Goal: Information Seeking & Learning: Learn about a topic

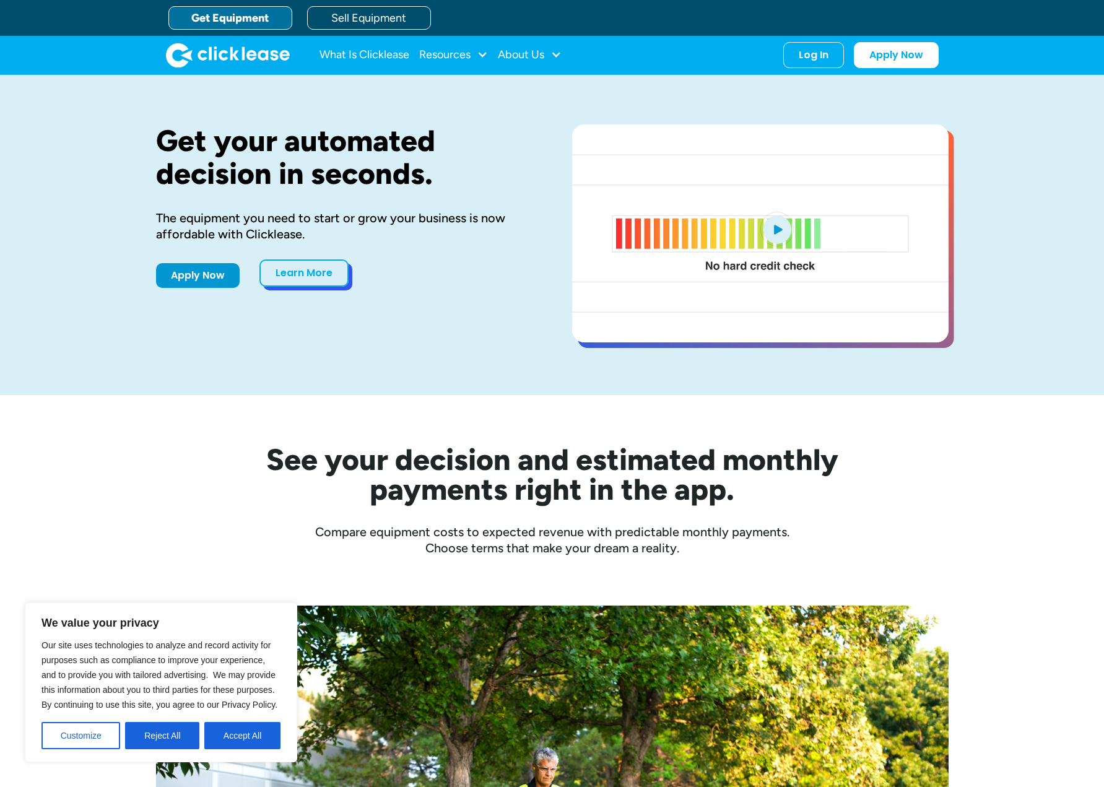
click at [300, 269] on link "Learn More" at bounding box center [303, 272] width 89 height 27
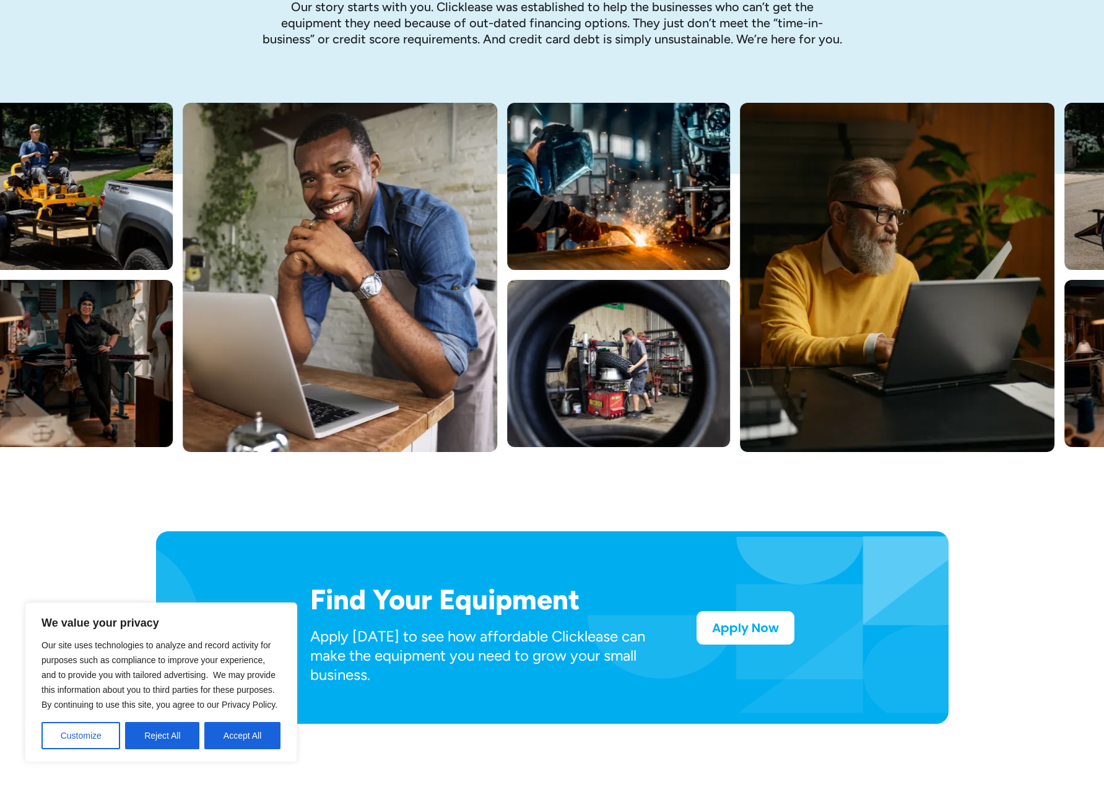
scroll to position [186, 0]
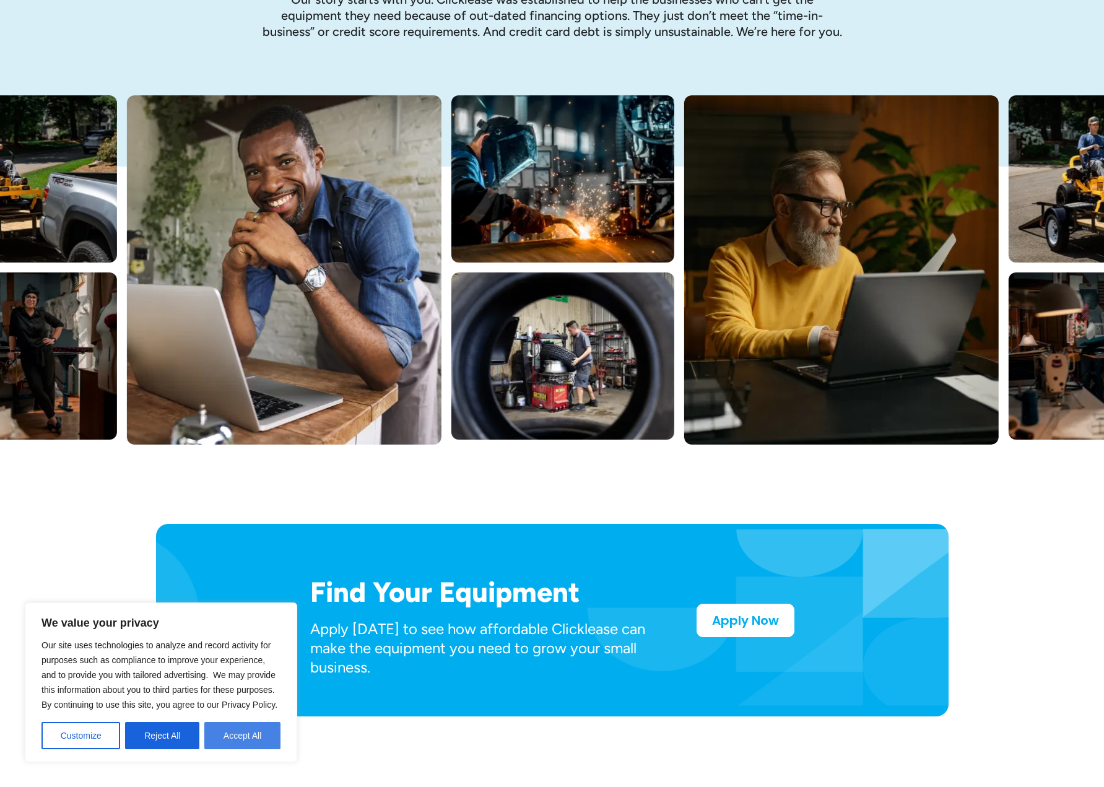
click at [251, 737] on button "Accept All" at bounding box center [242, 735] width 76 height 27
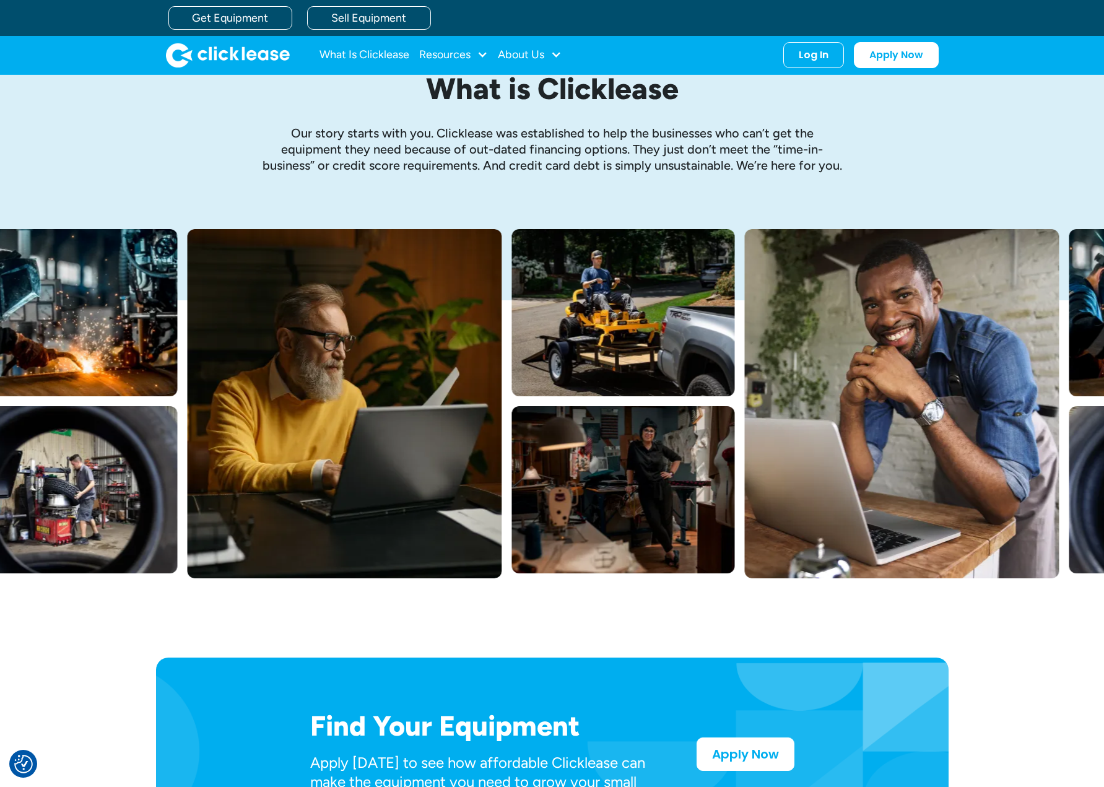
scroll to position [0, 0]
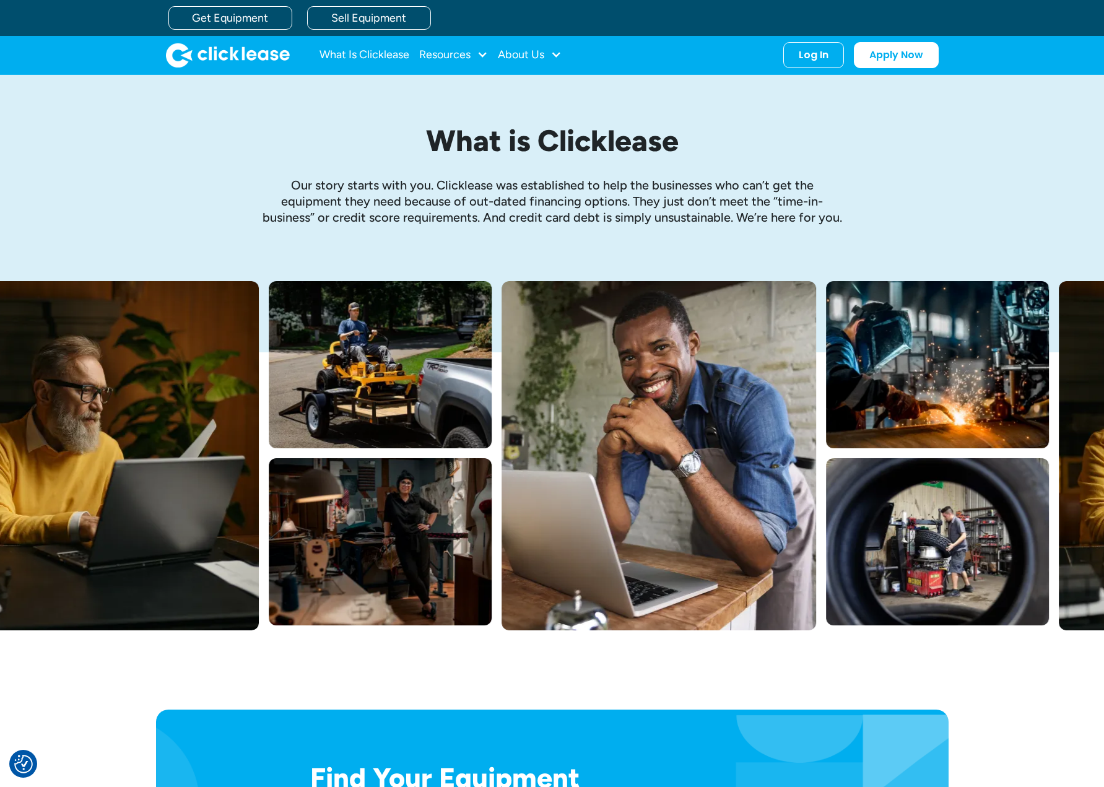
click at [493, 57] on div "What Is Clicklease Resources Blog Case Studies Videos FAQs About Us About Us Ca…" at bounding box center [440, 55] width 242 height 25
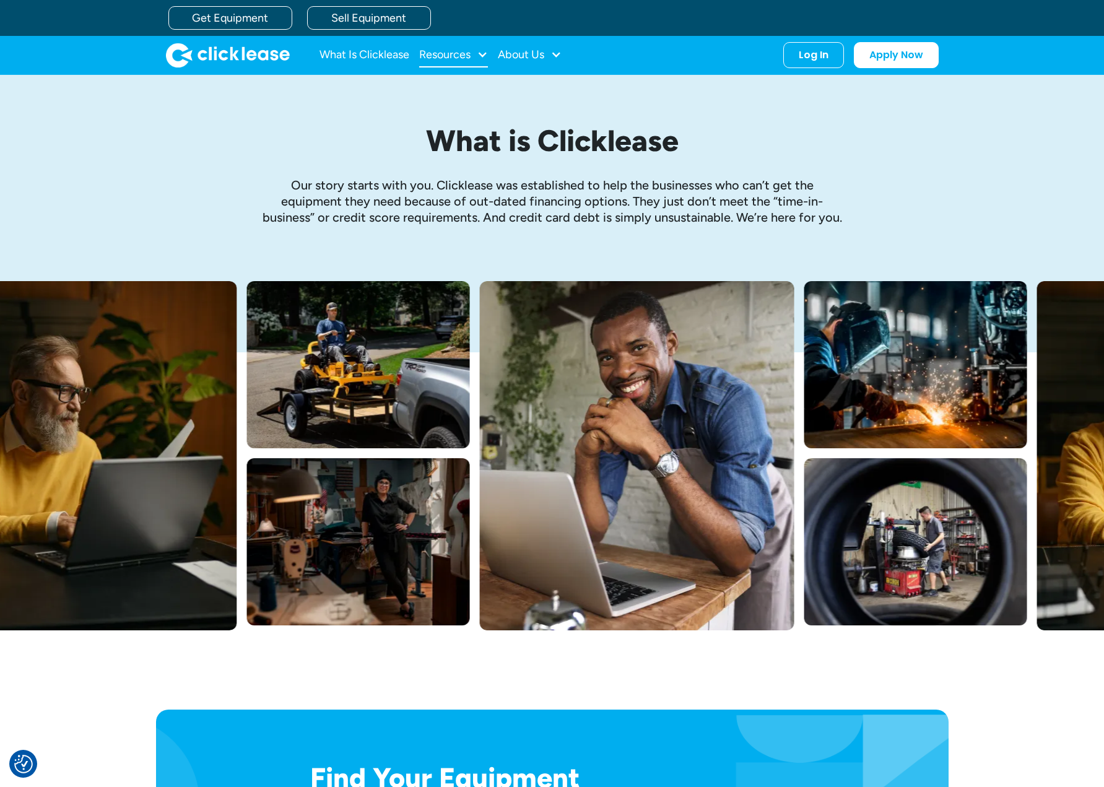
click at [481, 53] on div at bounding box center [482, 54] width 11 height 11
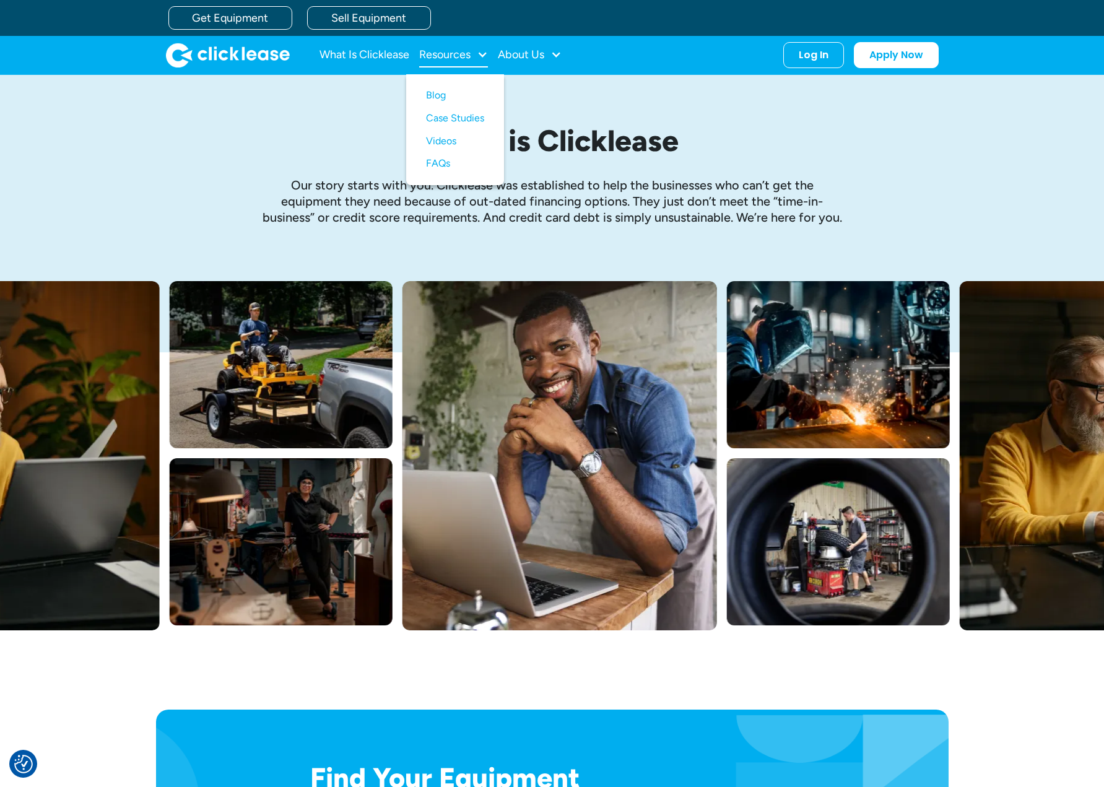
click at [480, 53] on div at bounding box center [482, 54] width 11 height 11
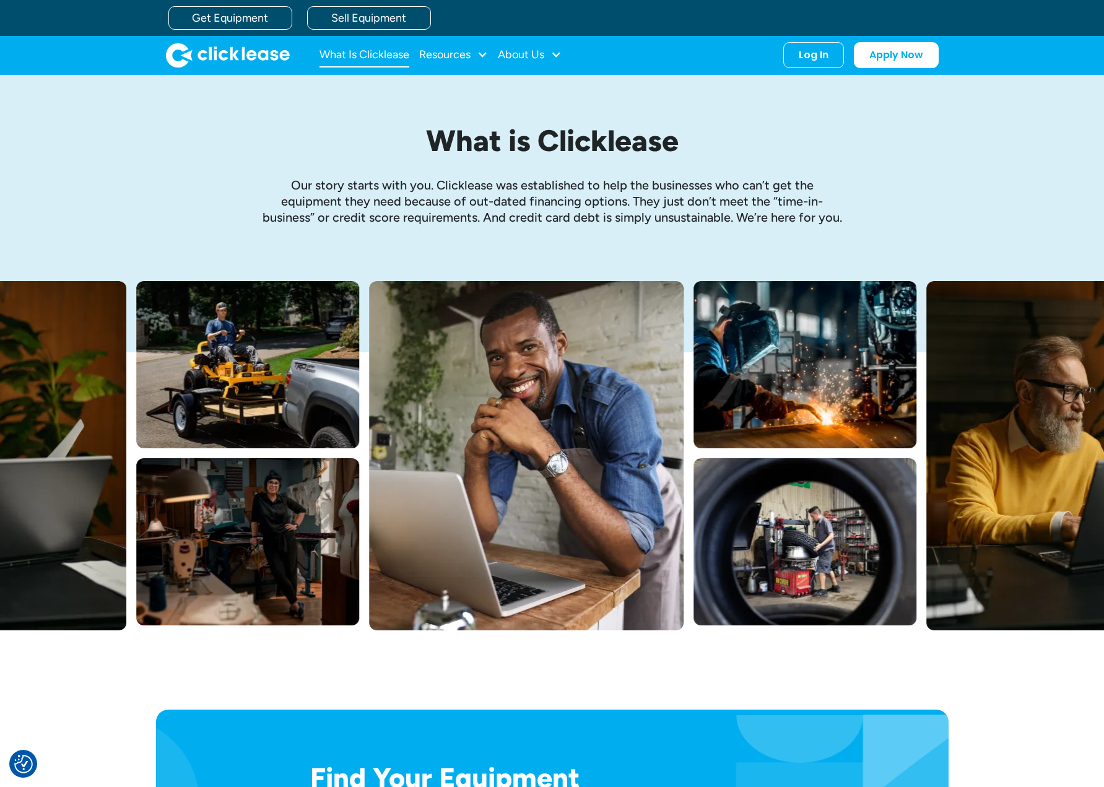
click at [396, 50] on link "What Is Clicklease" at bounding box center [364, 55] width 90 height 25
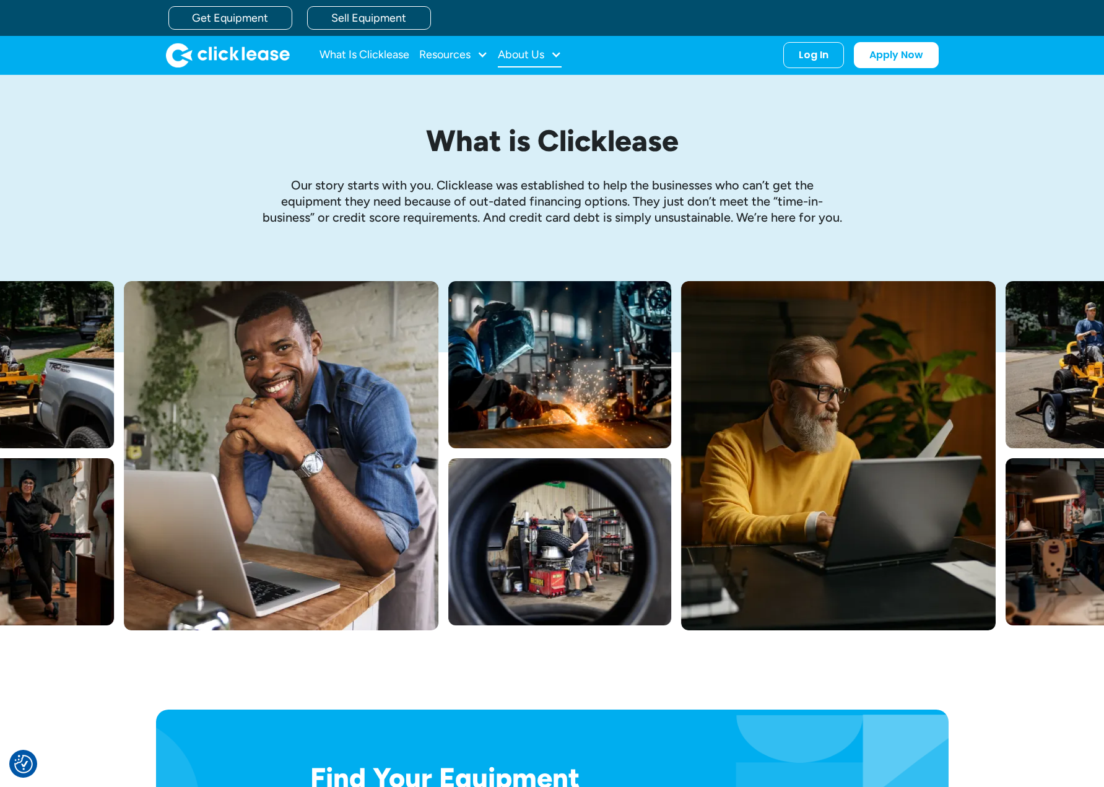
click at [530, 54] on div "About Us" at bounding box center [521, 54] width 46 height 0
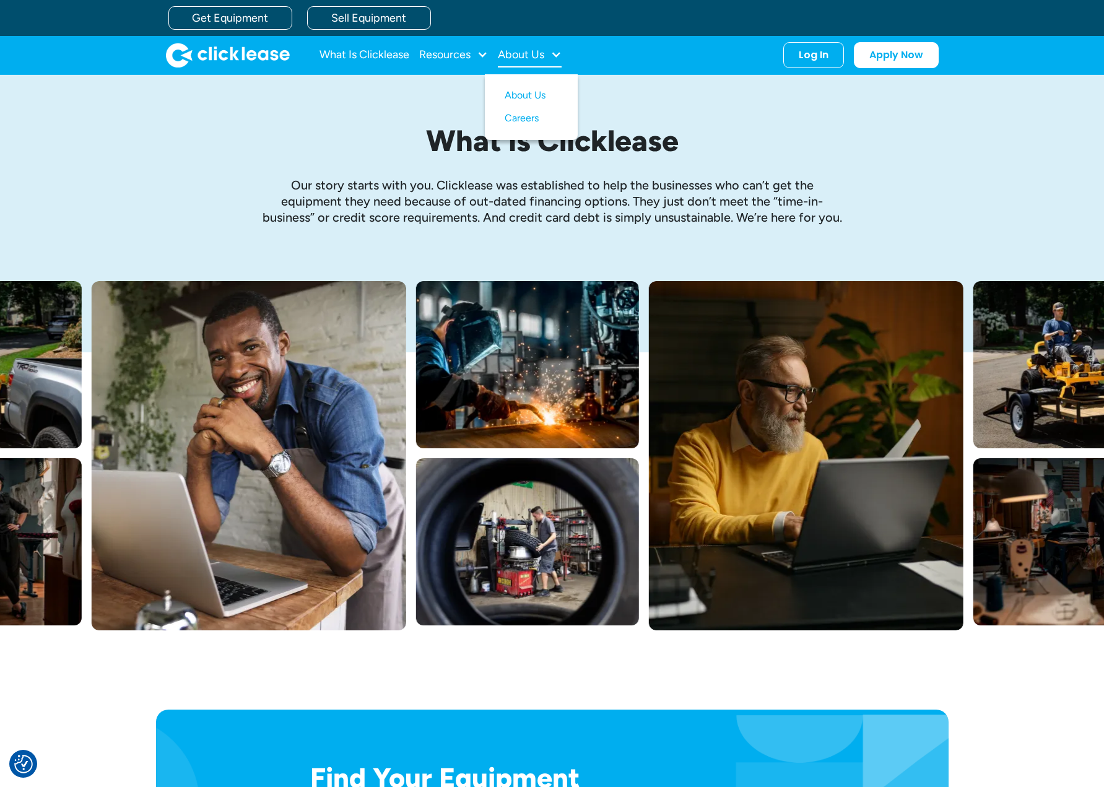
click at [530, 54] on div "About Us" at bounding box center [521, 54] width 46 height 0
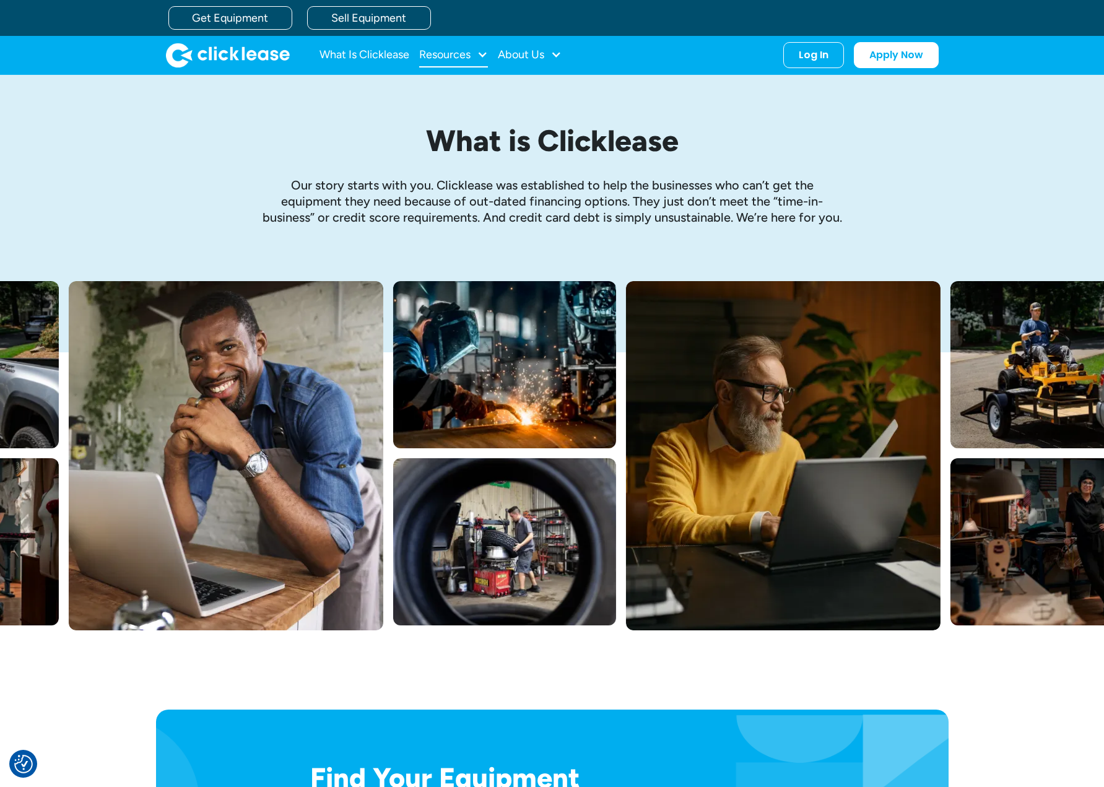
click at [470, 54] on div "Resources" at bounding box center [444, 54] width 51 height 0
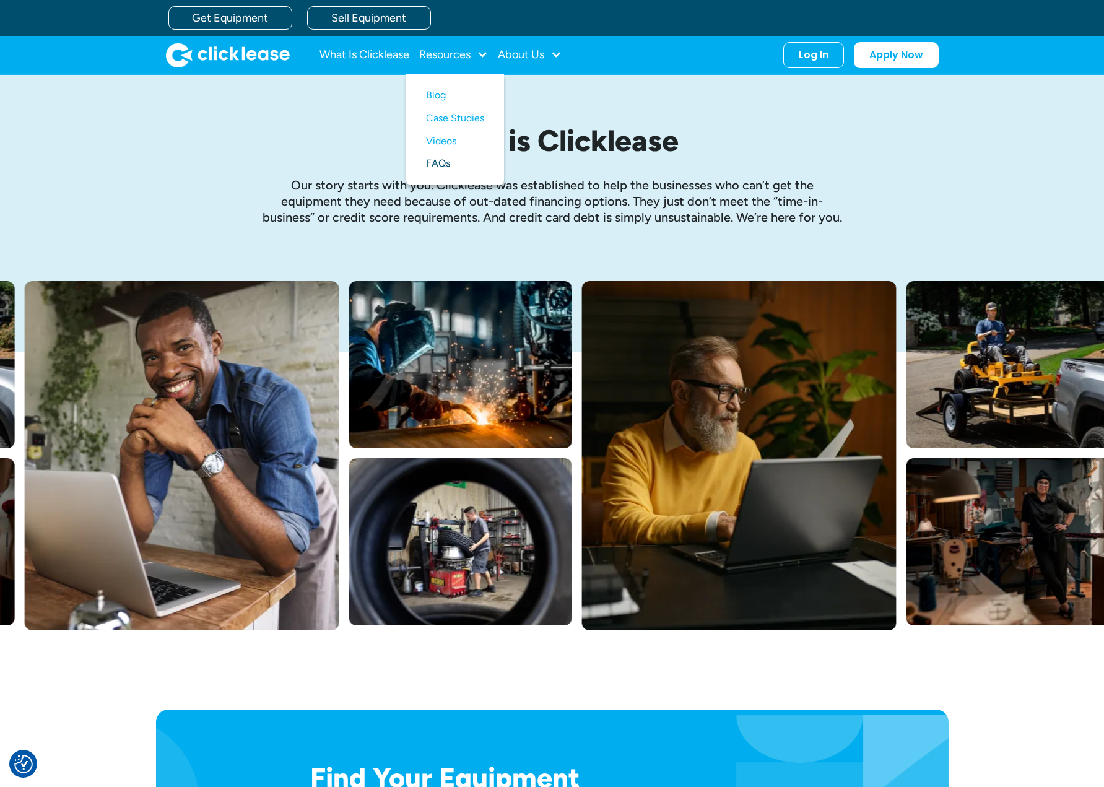
click at [457, 169] on link "FAQs" at bounding box center [455, 163] width 58 height 23
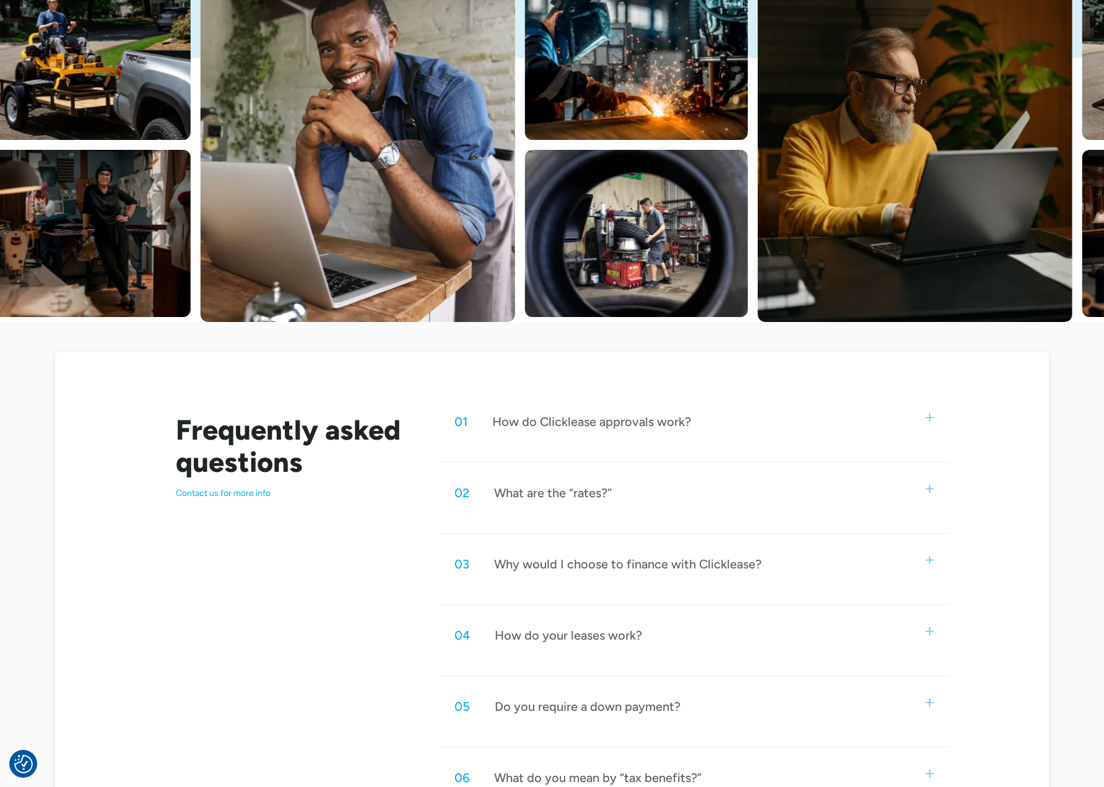
scroll to position [371, 0]
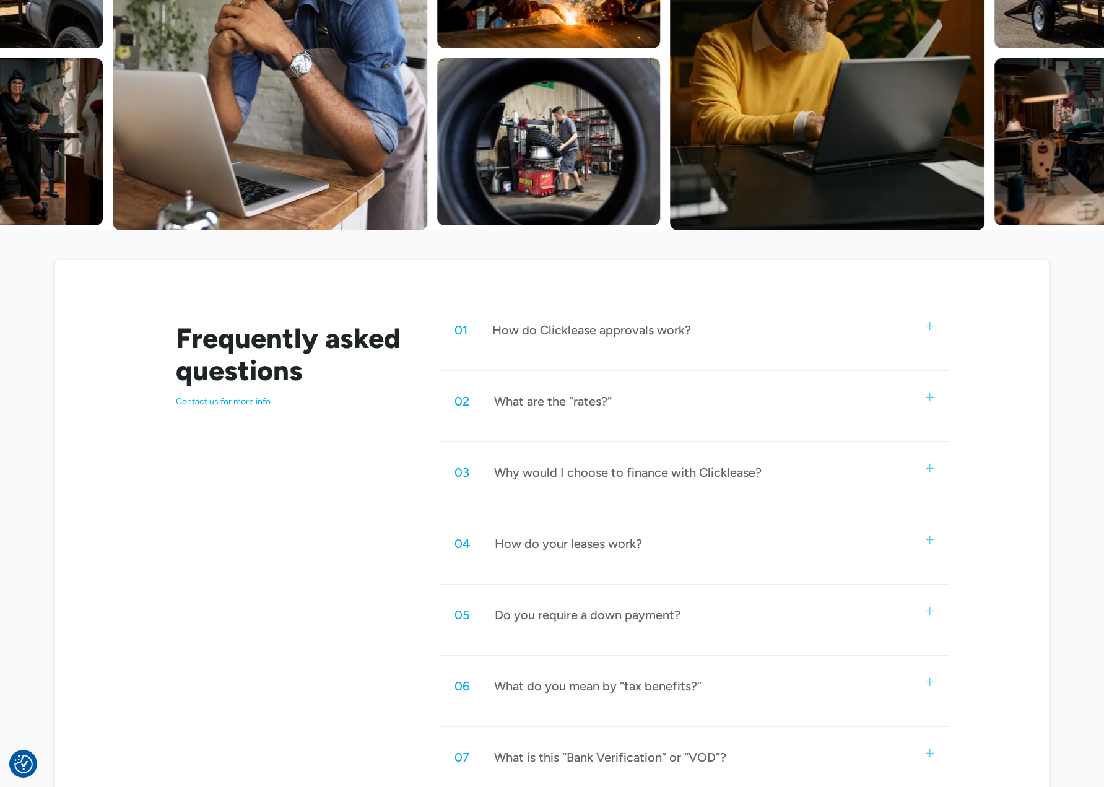
click at [683, 329] on div "How do Clicklease approvals work?" at bounding box center [591, 330] width 199 height 16
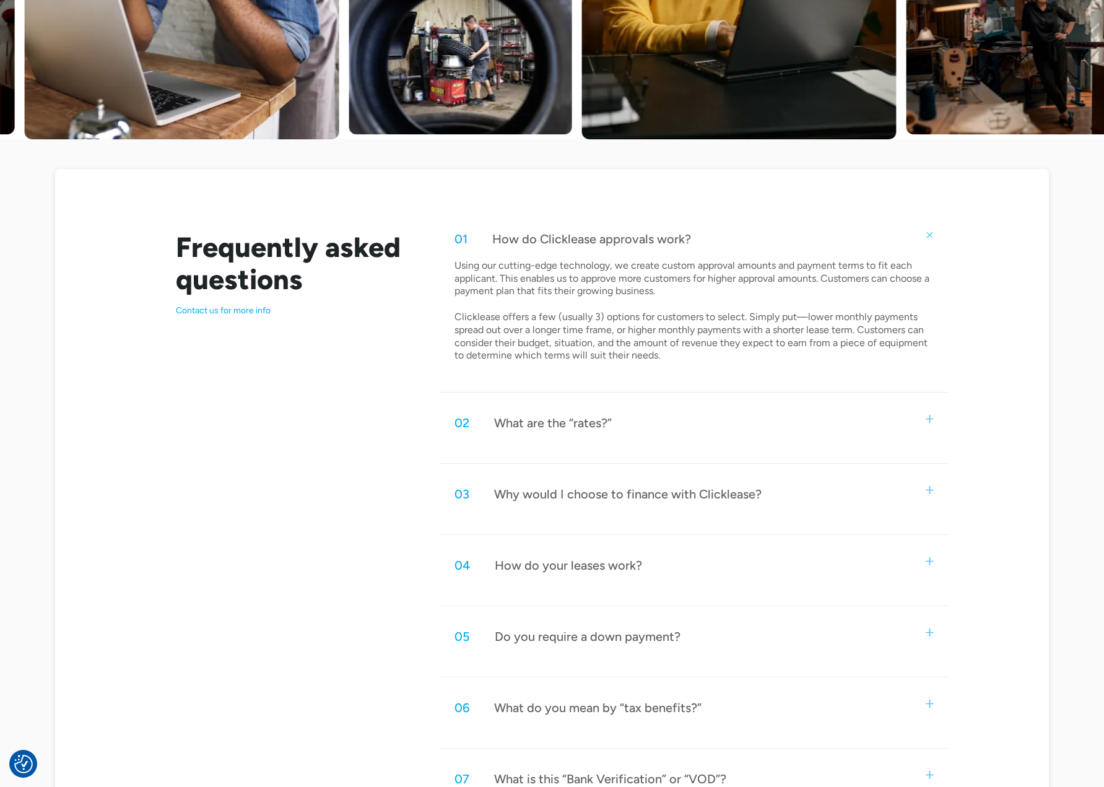
scroll to position [557, 0]
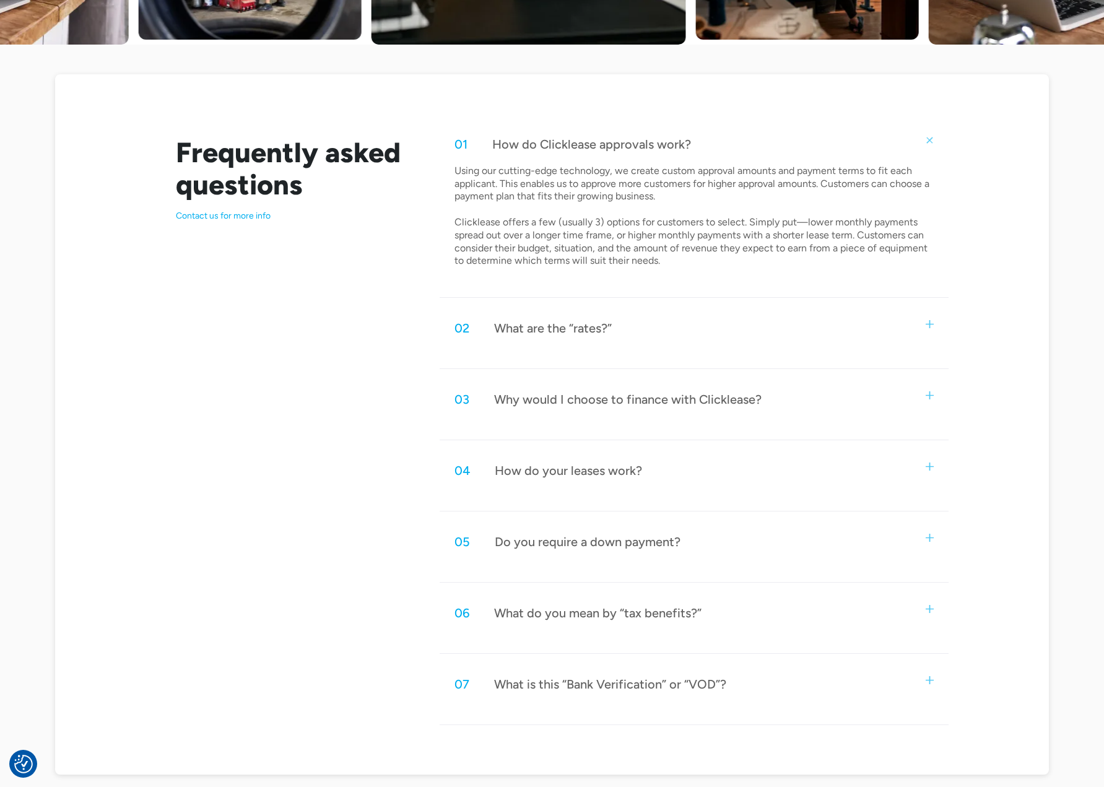
click at [586, 320] on div "What are the “rates?”" at bounding box center [553, 328] width 118 height 16
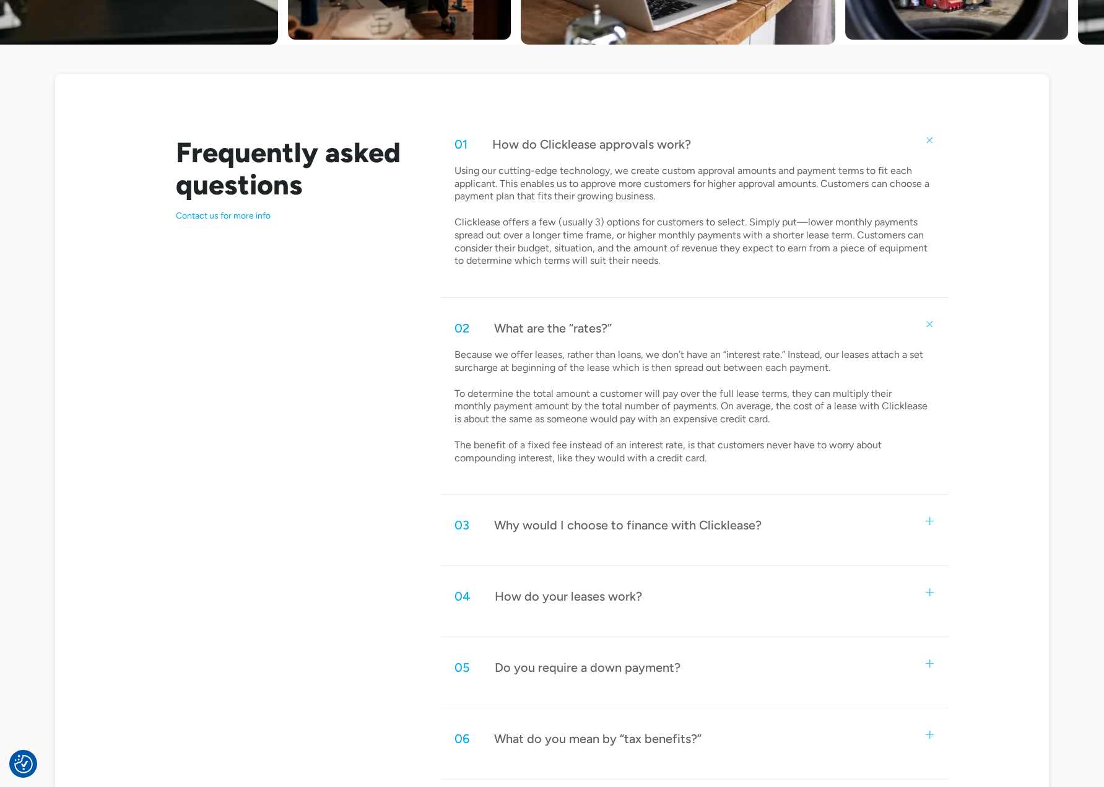
click at [586, 320] on div "What are the “rates?”" at bounding box center [553, 328] width 118 height 16
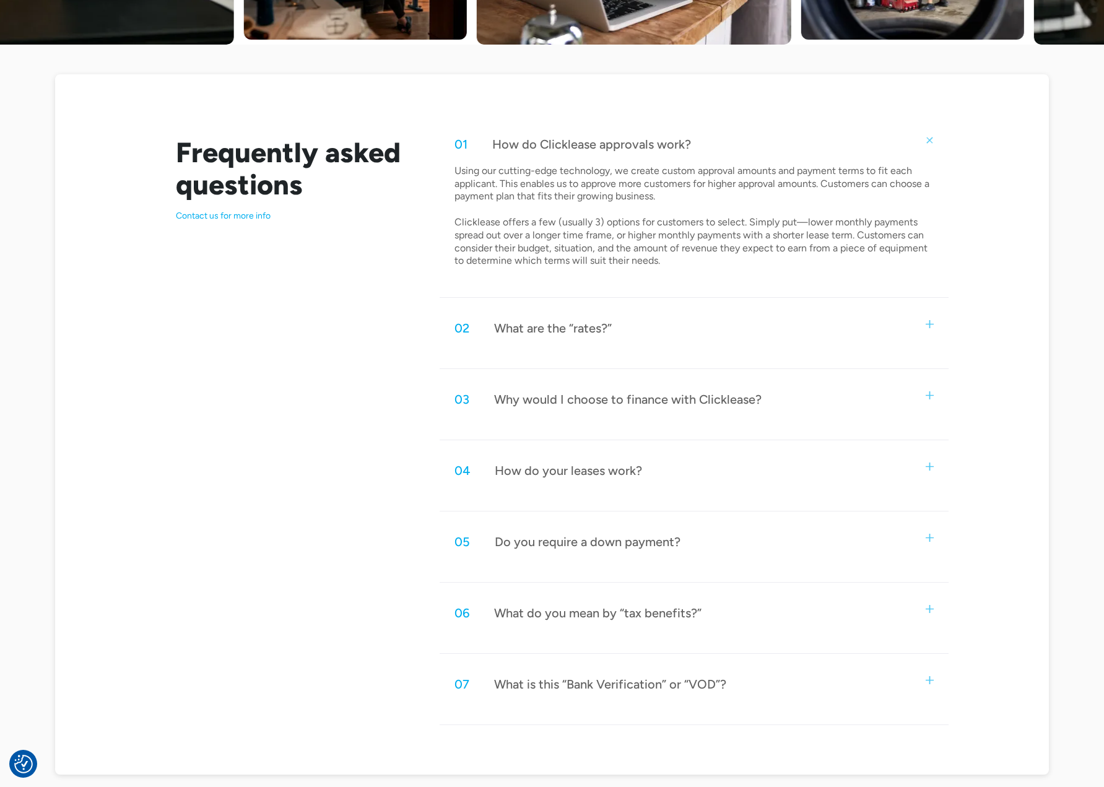
click at [592, 397] on div "Why would I choose to finance with Clicklease?" at bounding box center [627, 399] width 267 height 16
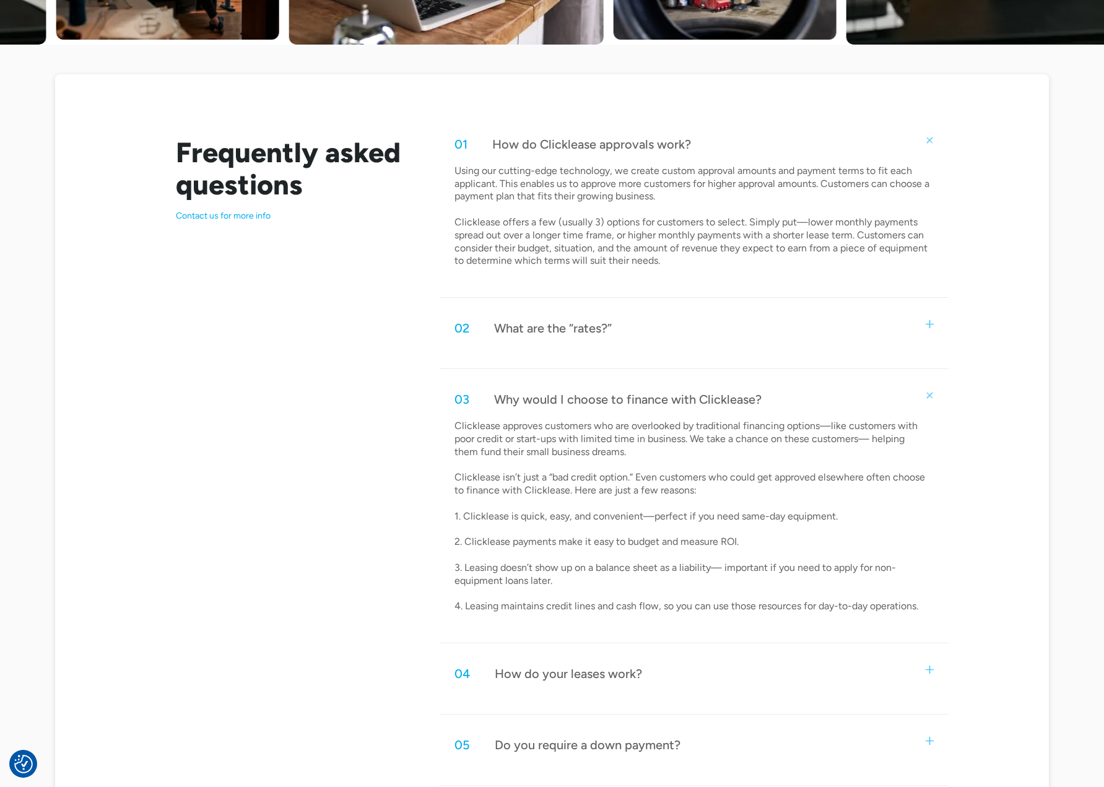
click at [592, 396] on div "Why would I choose to finance with Clicklease?" at bounding box center [627, 399] width 267 height 16
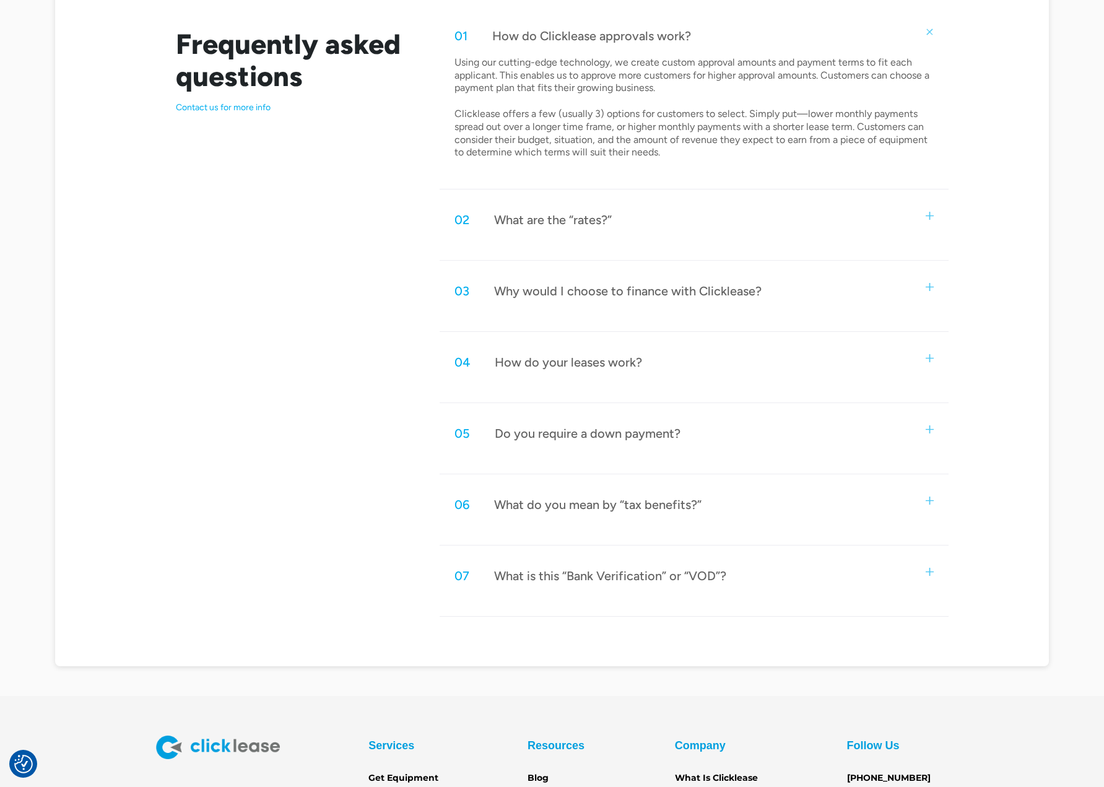
scroll to position [681, 0]
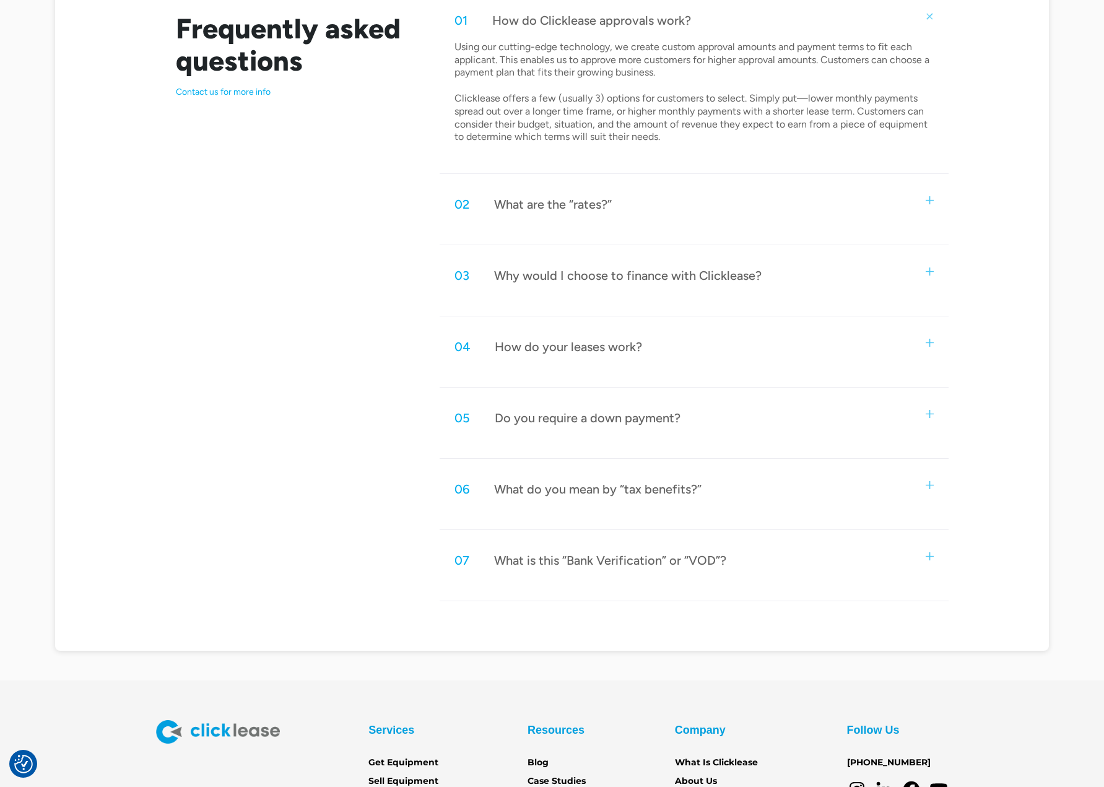
click at [603, 418] on div "Do you require a down payment?" at bounding box center [588, 418] width 186 height 16
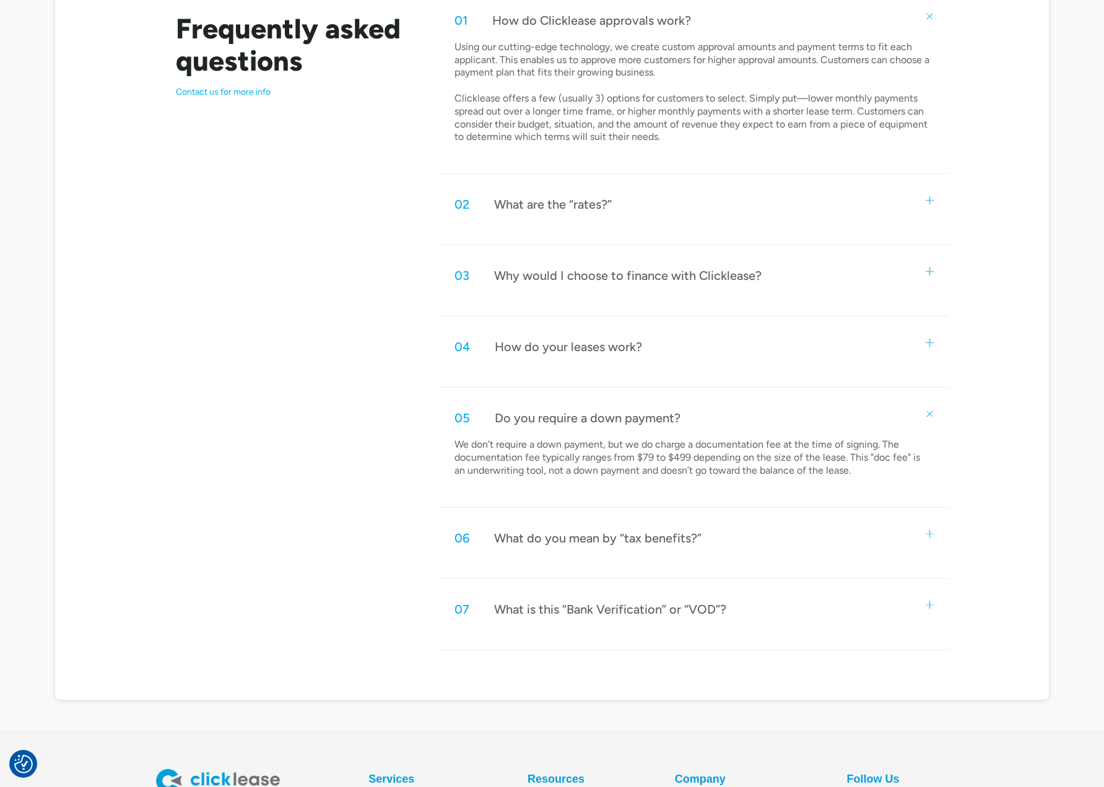
click at [602, 410] on div "Do you require a down payment?" at bounding box center [588, 418] width 186 height 16
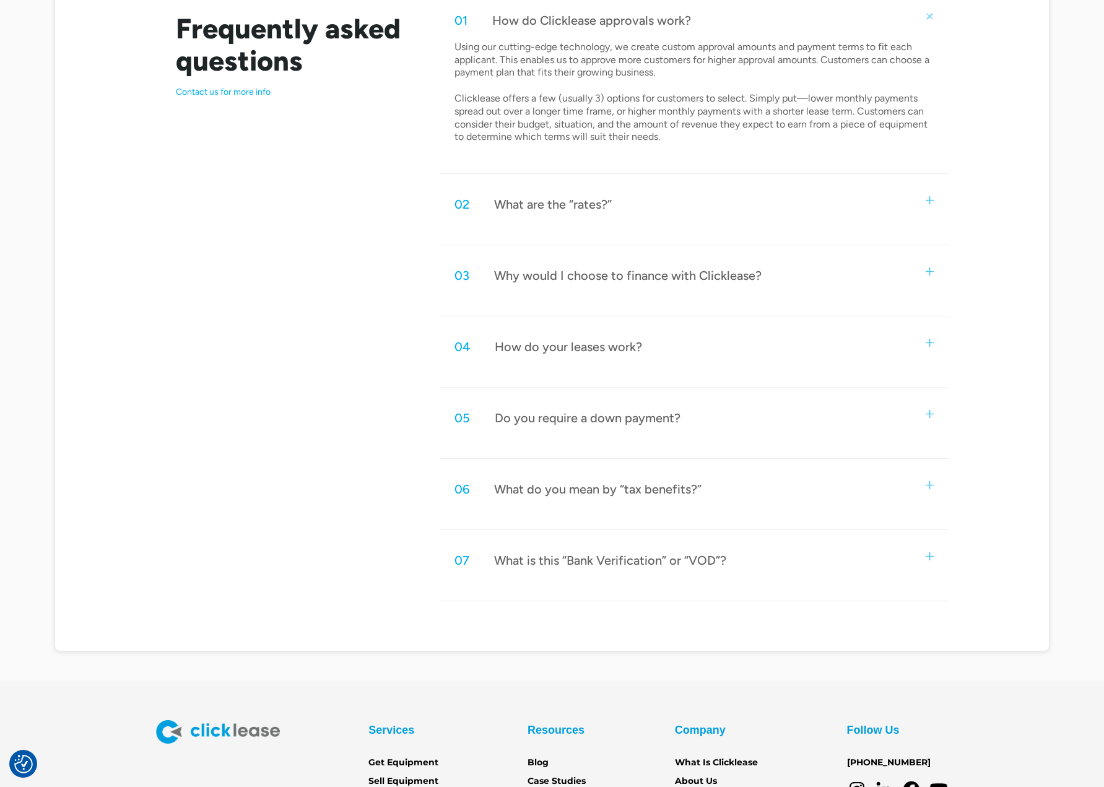
click at [607, 490] on div "What do you mean by “tax benefits?”" at bounding box center [597, 489] width 207 height 16
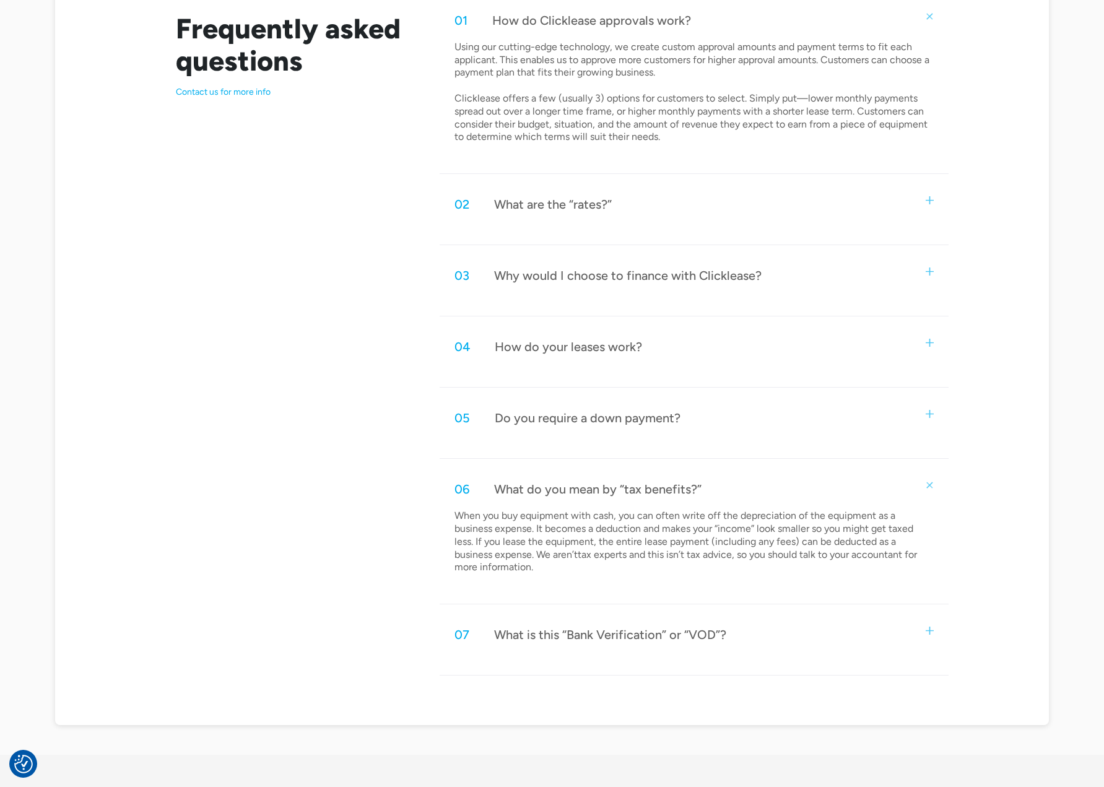
click at [607, 490] on div "What do you mean by “tax benefits?”" at bounding box center [597, 489] width 207 height 16
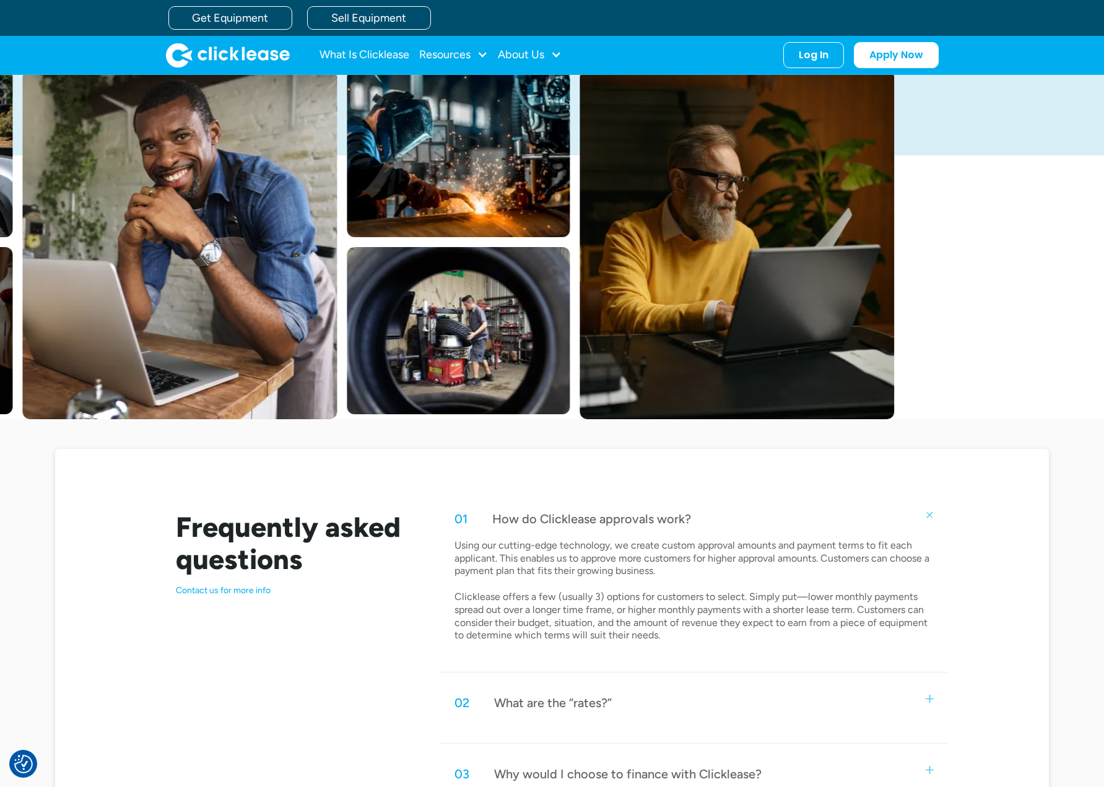
scroll to position [0, 0]
